Goal: Find specific page/section: Find specific page/section

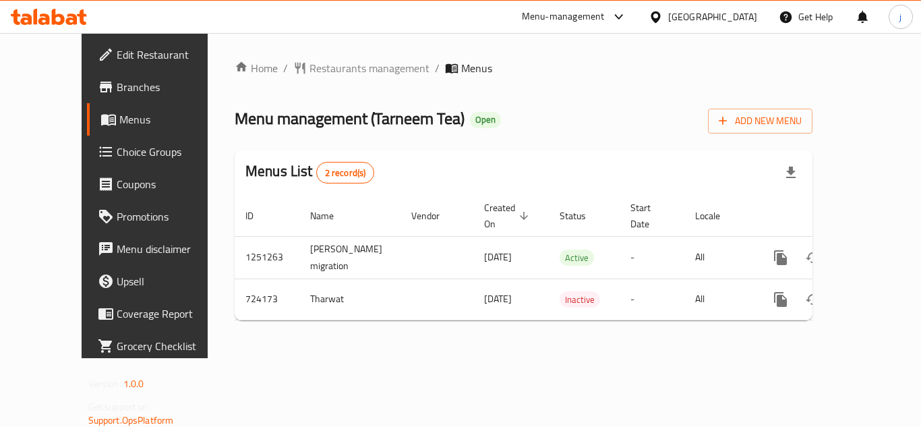
click at [117, 92] on span "Branches" at bounding box center [171, 87] width 108 height 16
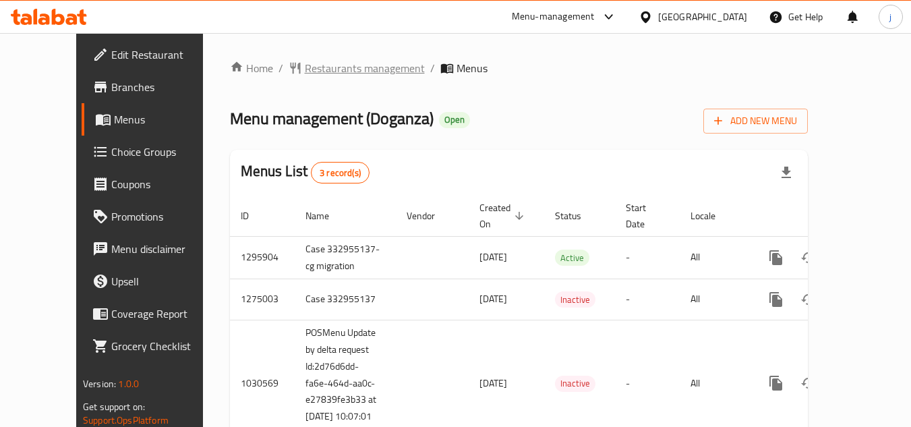
click at [305, 66] on span "Restaurants management" at bounding box center [365, 68] width 120 height 16
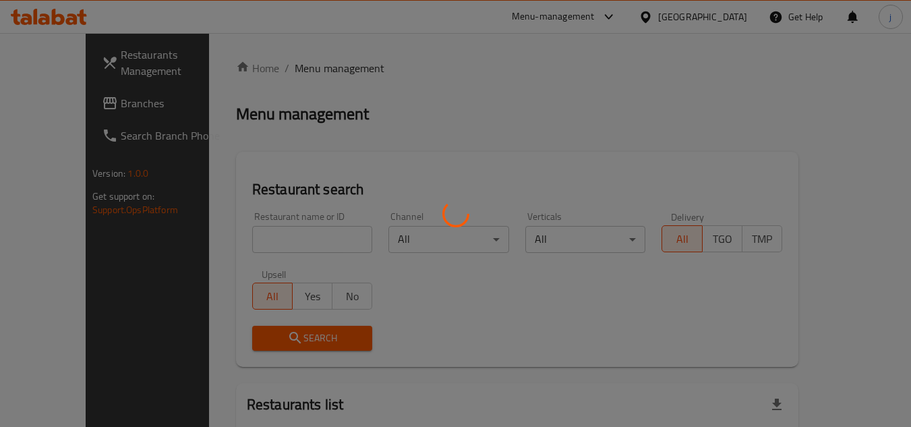
click at [281, 239] on div at bounding box center [455, 213] width 911 height 427
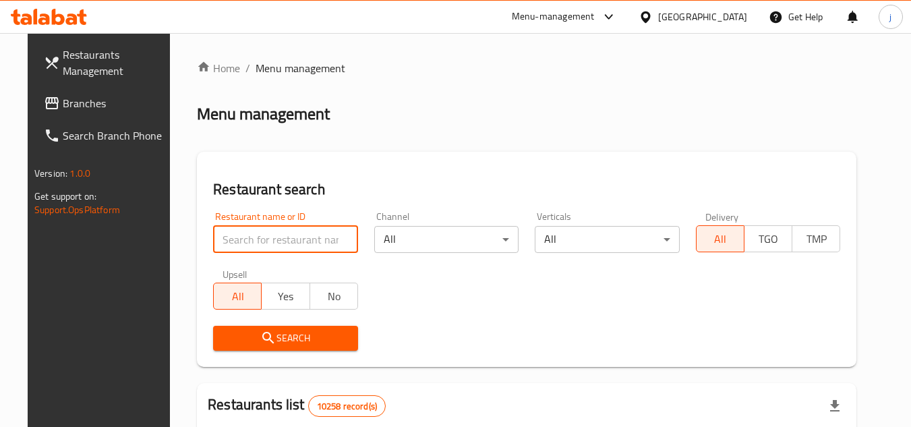
click at [281, 239] on input "search" at bounding box center [285, 239] width 145 height 27
paste input "6721"
type input "6721"
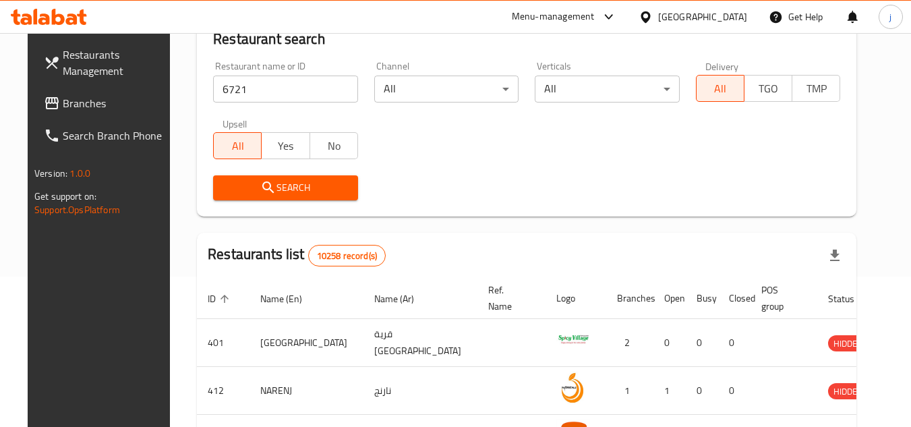
scroll to position [202, 0]
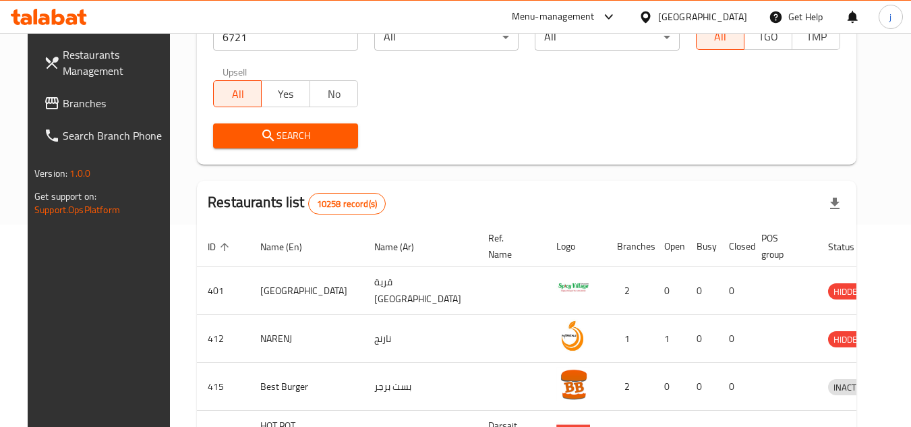
click at [291, 129] on span "Search" at bounding box center [285, 135] width 123 height 17
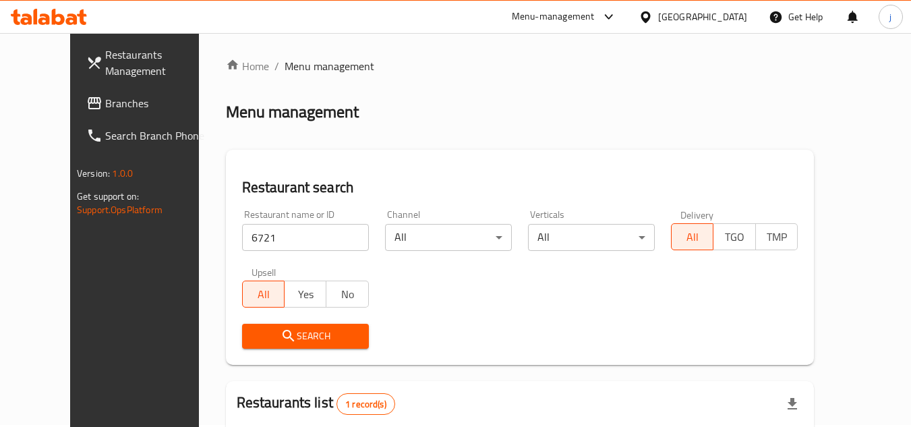
scroll to position [0, 0]
